Goal: Task Accomplishment & Management: Complete application form

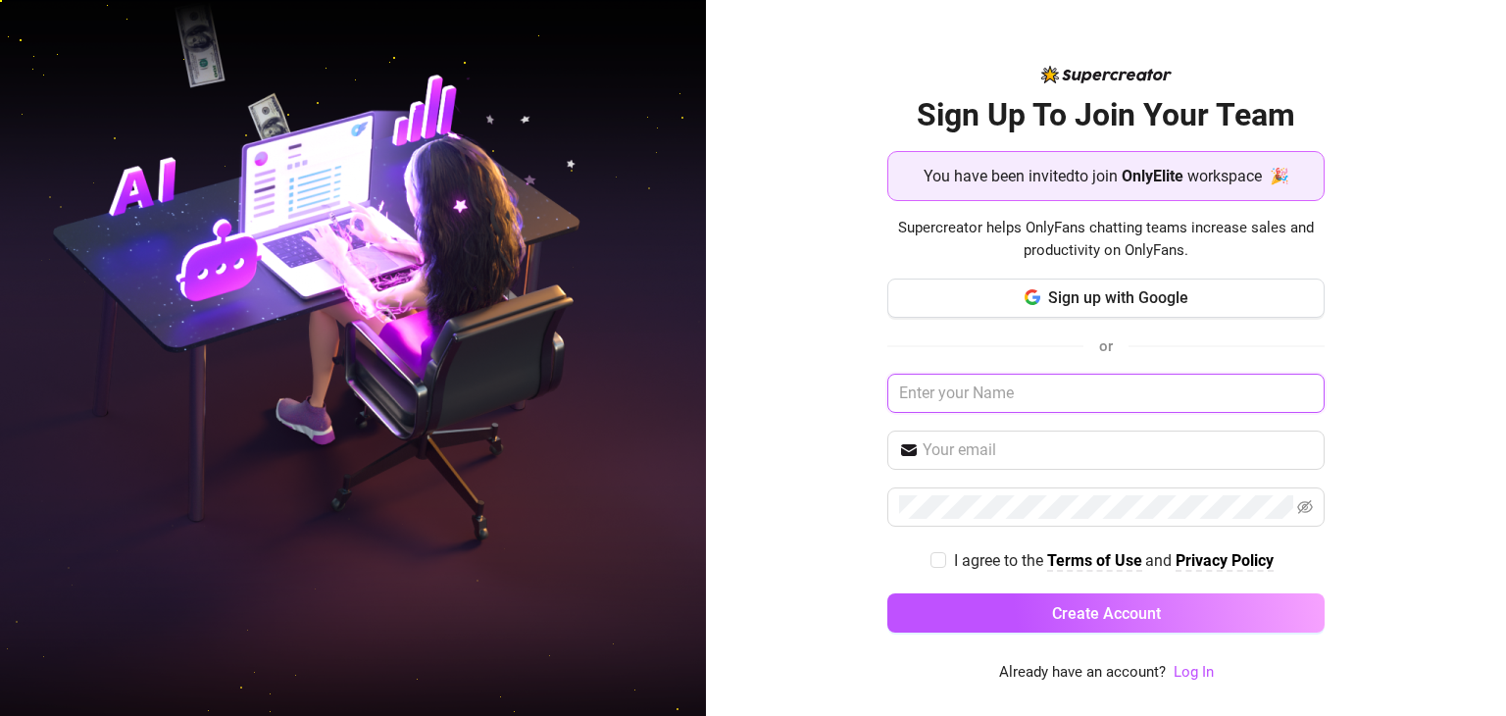
click at [1099, 386] on input "text" at bounding box center [1105, 393] width 437 height 39
type input "ש"
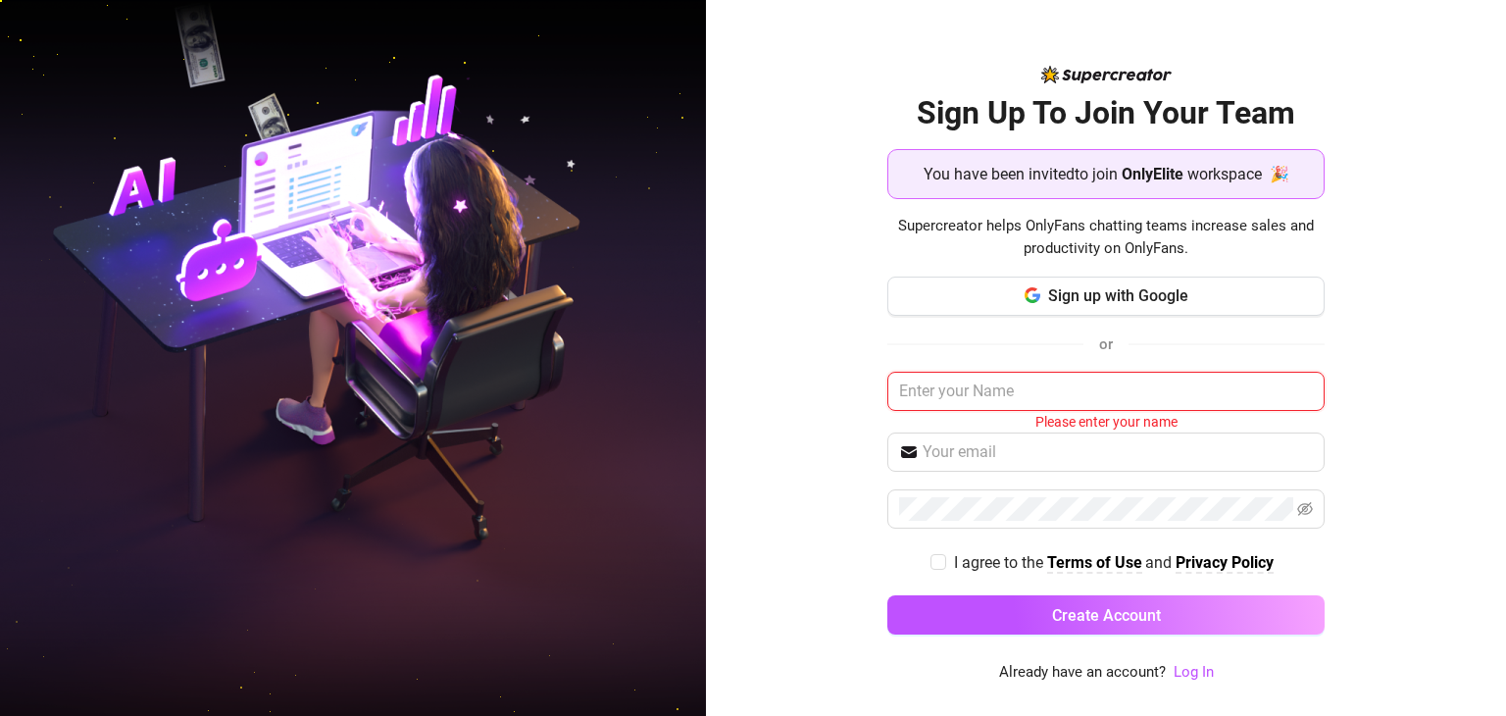
type input "S"
type input "ש"
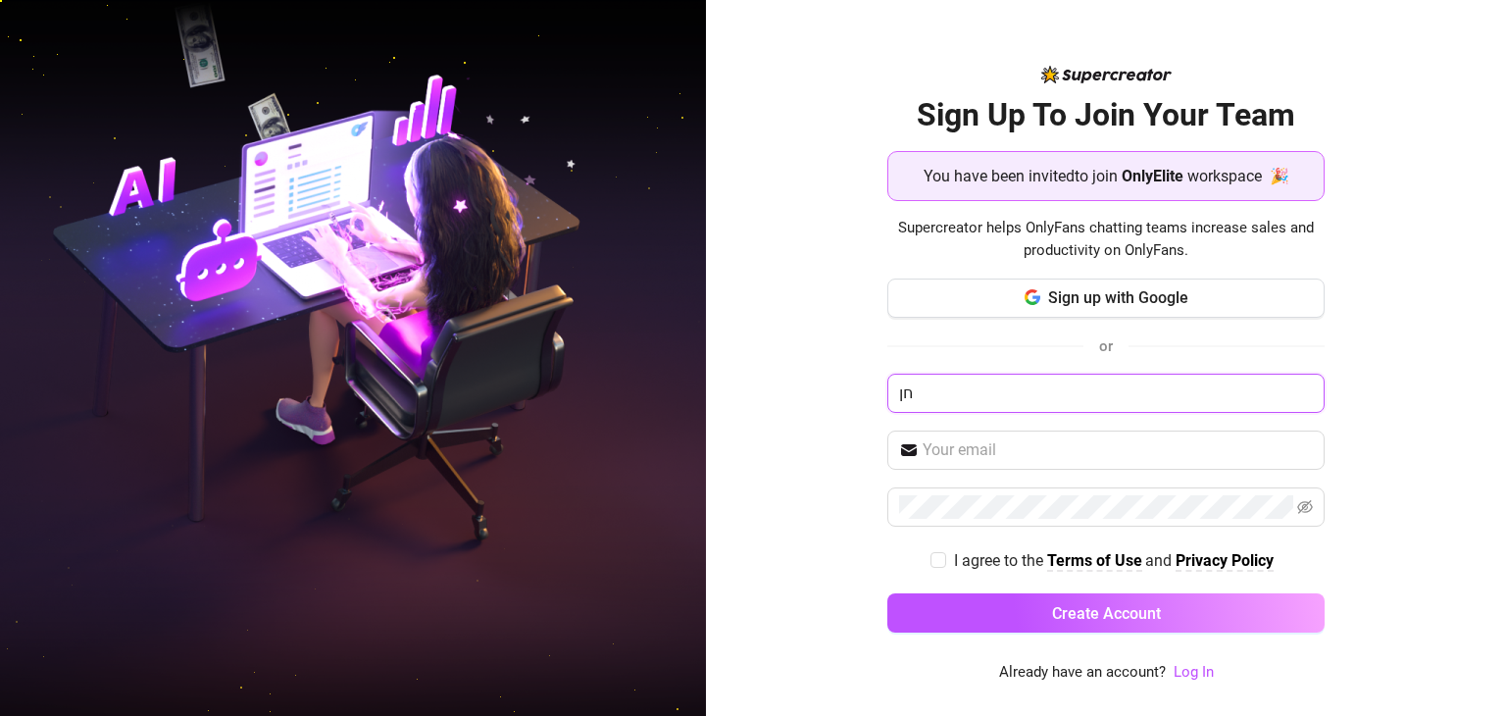
type input "ח"
click at [887, 593] on button "Create Account" at bounding box center [1105, 612] width 437 height 39
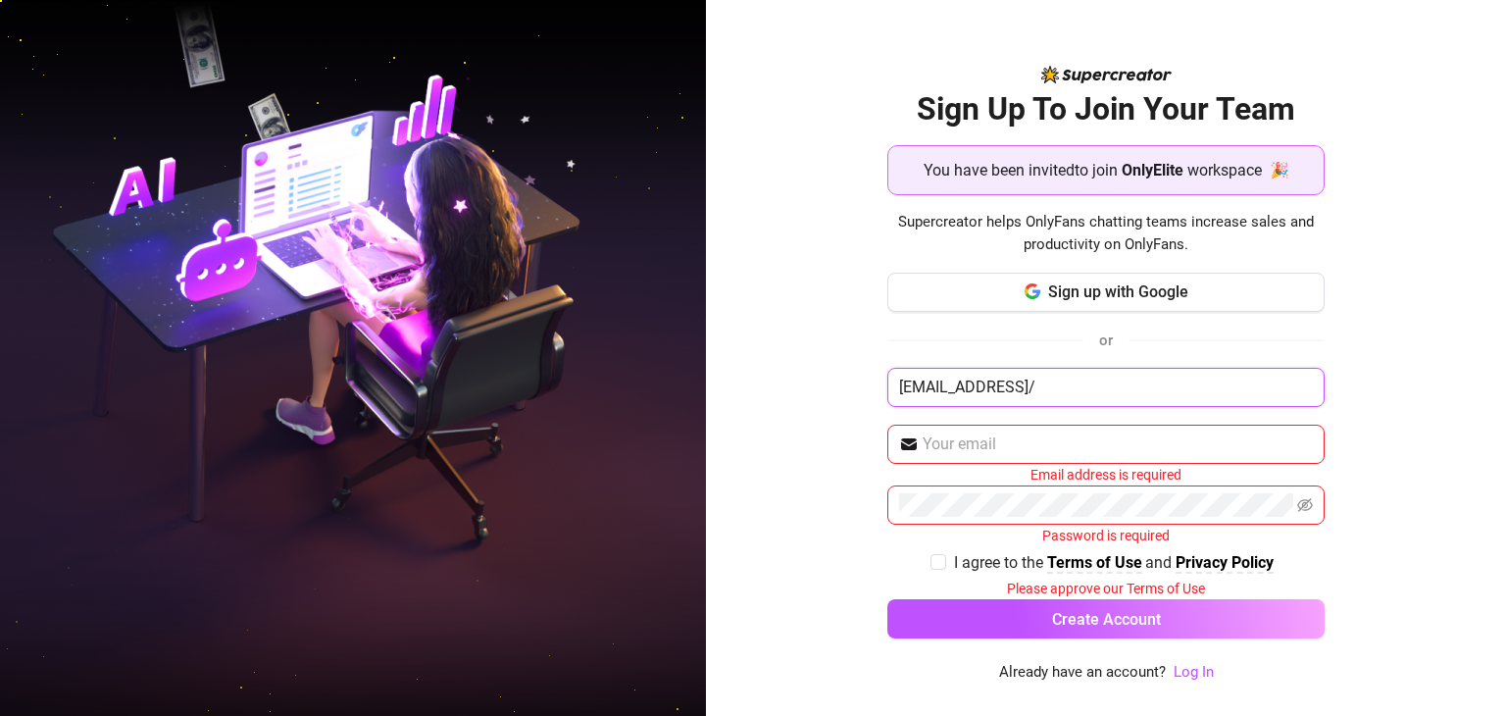
type input "[EMAIL_ADDRESS]"
click at [1094, 382] on input "[EMAIL_ADDRESS]" at bounding box center [1105, 387] width 437 height 39
click at [978, 452] on input "text" at bounding box center [1118, 444] width 390 height 24
type input "[EMAIL_ADDRESS]"
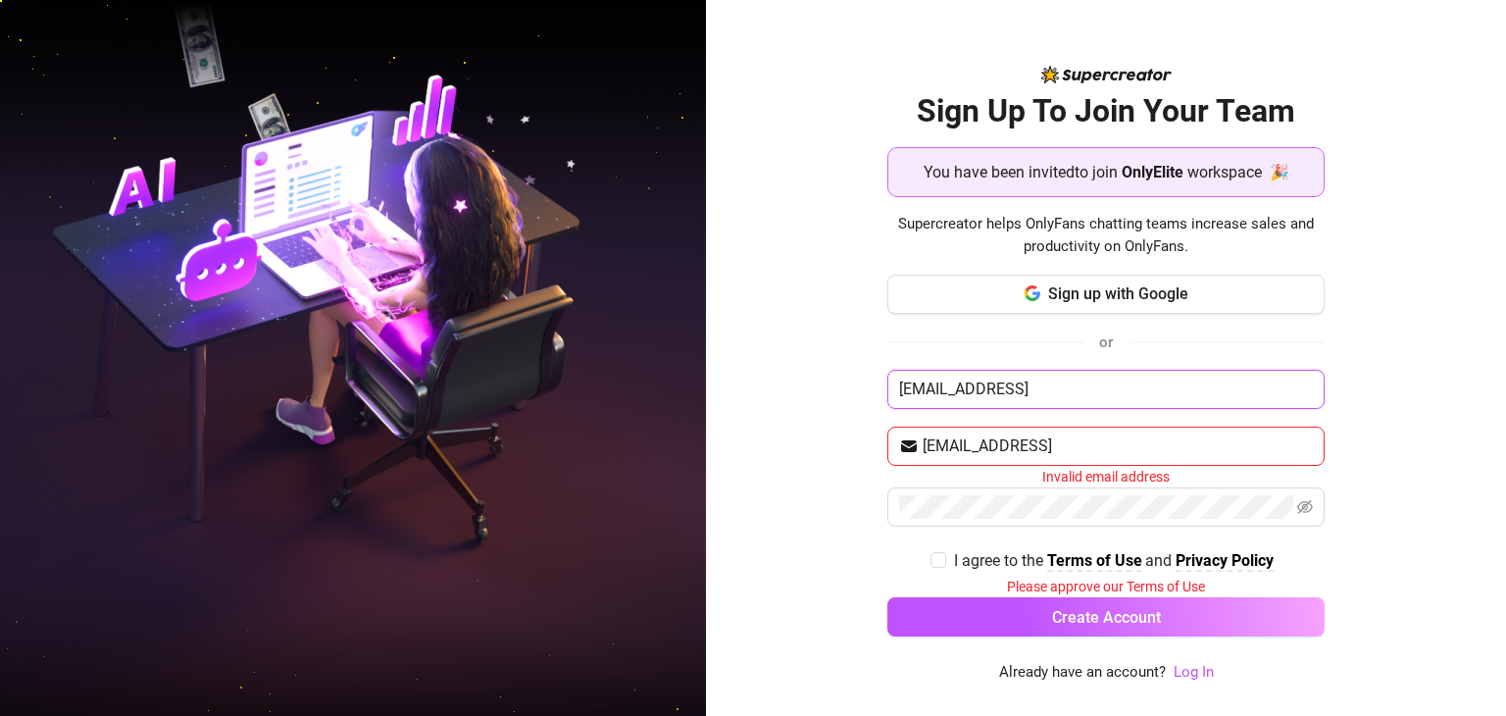
click at [1071, 385] on input "[EMAIL_ADDRESS]" at bounding box center [1105, 389] width 437 height 39
type input "[EMAIL_ADDRESS][DOMAIN_NAME]"
click at [1130, 444] on input "[EMAIL_ADDRESS]" at bounding box center [1118, 446] width 390 height 24
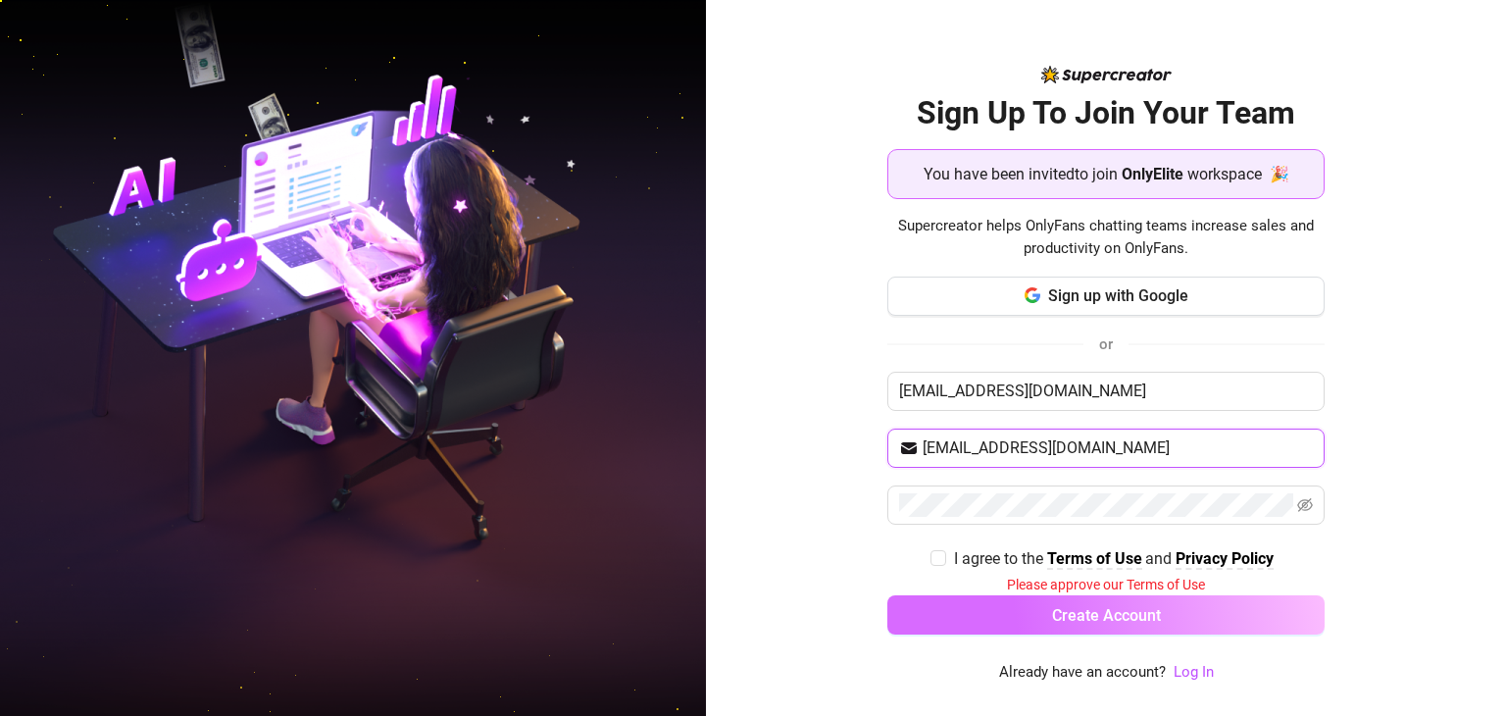
type input "[EMAIL_ADDRESS][DOMAIN_NAME]"
click at [1112, 622] on span "Create Account" at bounding box center [1106, 615] width 109 height 19
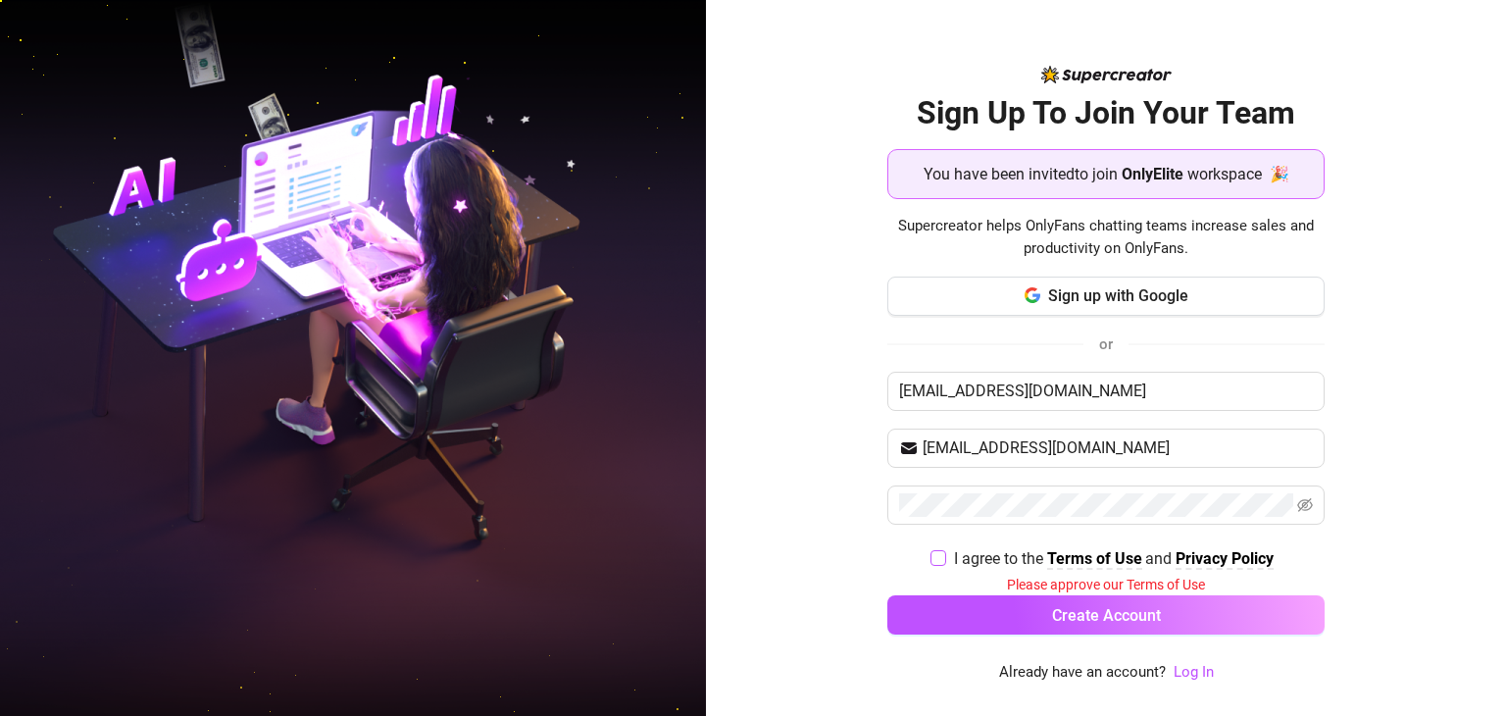
click at [949, 557] on span "I agree to the Terms of Use and Privacy Policy" at bounding box center [1113, 558] width 335 height 25
click at [944, 557] on input "I agree to the Terms of Use and Privacy Policy" at bounding box center [938, 557] width 14 height 14
checkbox input "true"
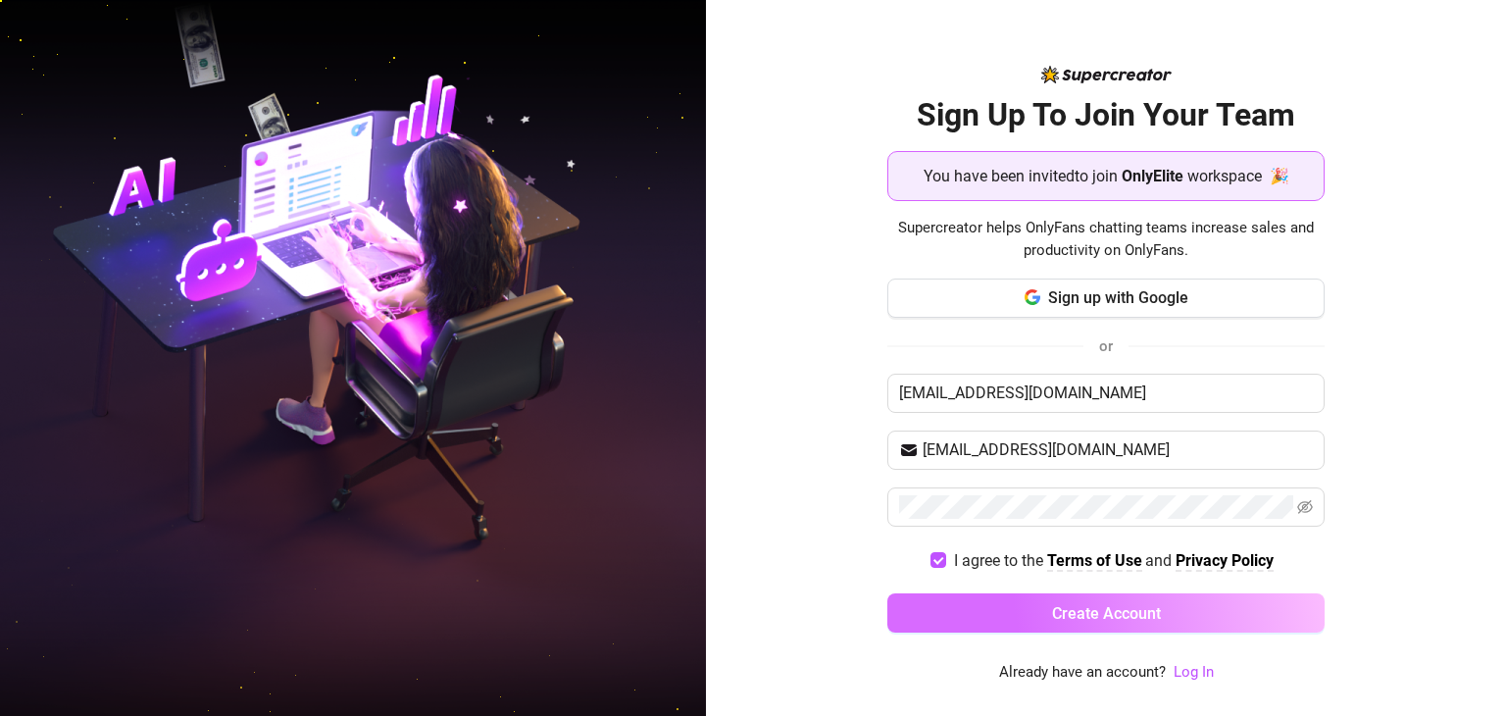
click at [994, 611] on button "Create Account" at bounding box center [1105, 612] width 437 height 39
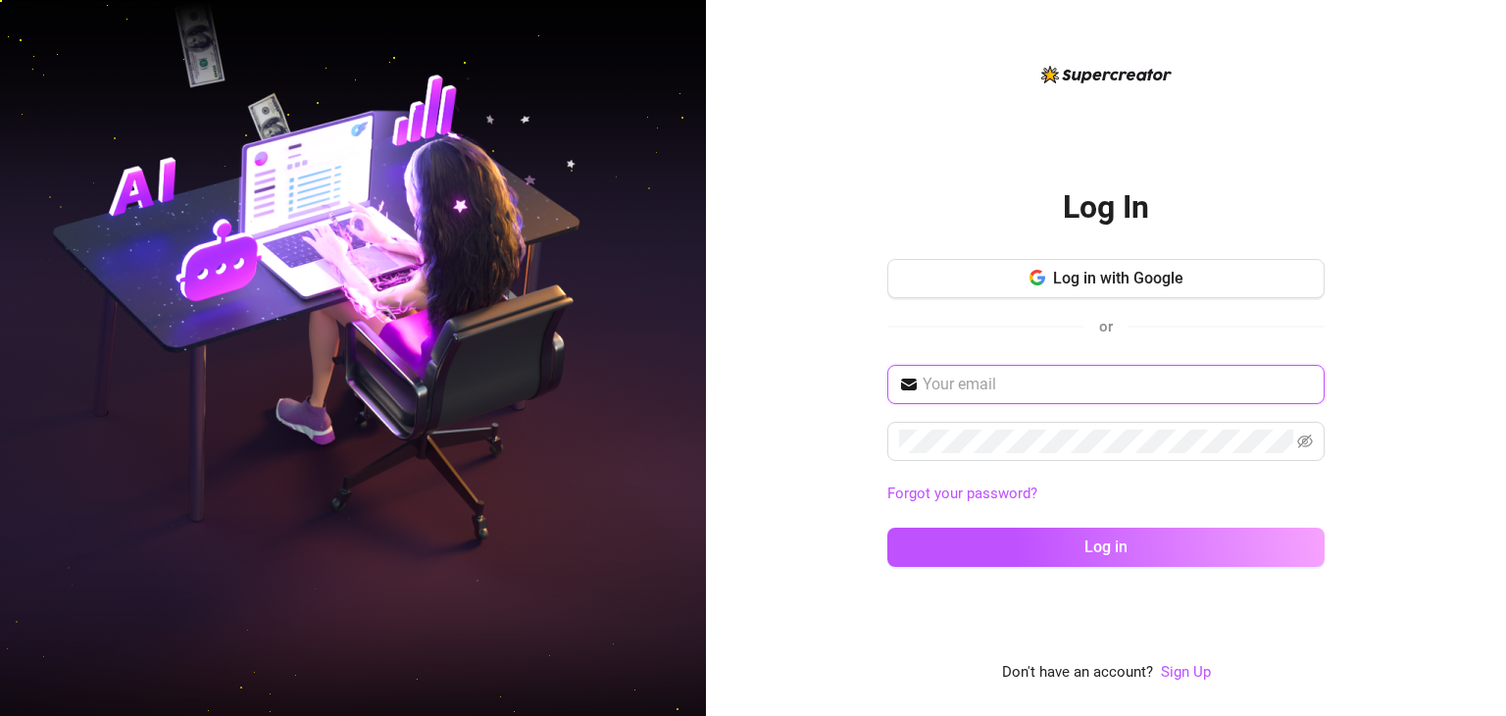
click at [1007, 375] on input "text" at bounding box center [1118, 385] width 390 height 24
type input "[EMAIL_ADDRESS][DOMAIN_NAME]"
click at [1117, 423] on span at bounding box center [1105, 441] width 437 height 39
click at [1114, 425] on span at bounding box center [1105, 441] width 437 height 39
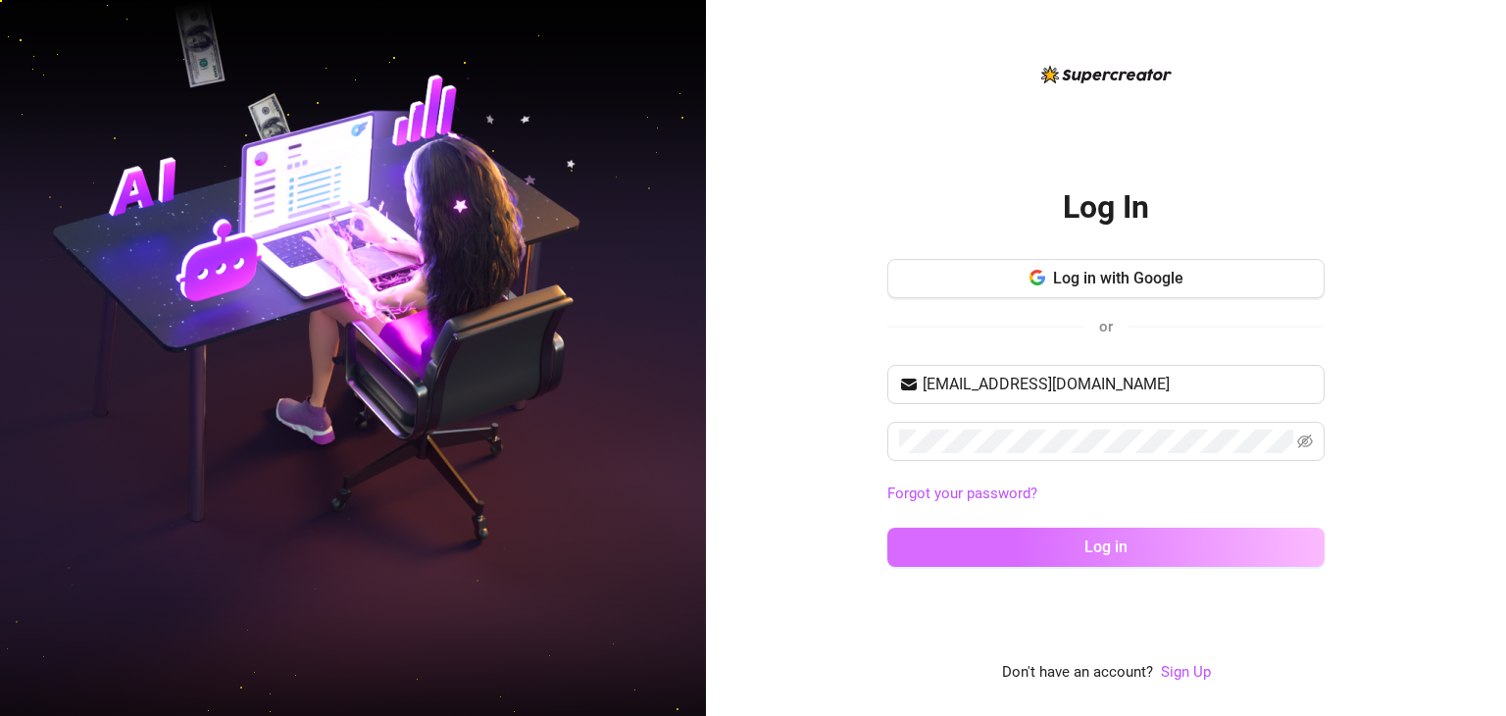
click at [1097, 541] on span "Log in" at bounding box center [1106, 546] width 43 height 19
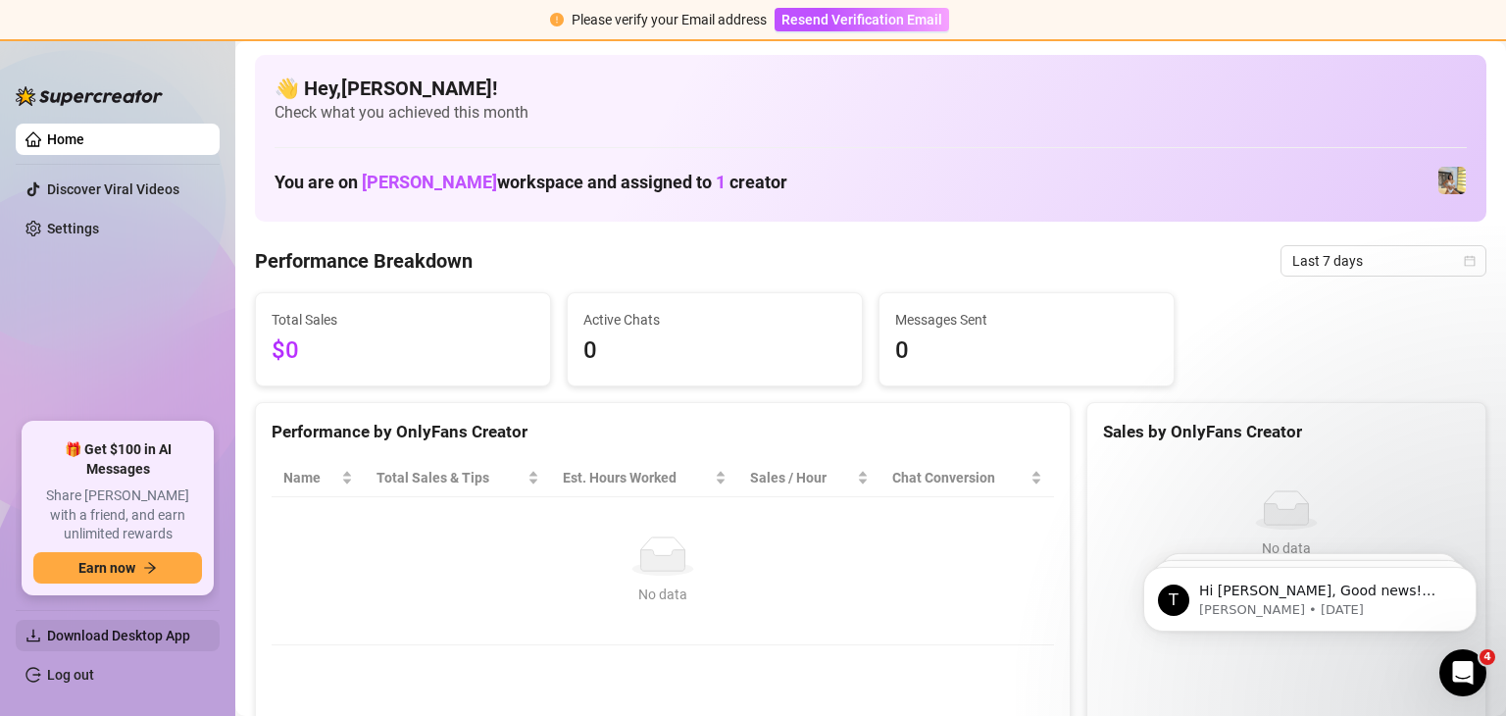
click at [52, 636] on span "Download Desktop App" at bounding box center [118, 636] width 143 height 16
